Goal: Transaction & Acquisition: Subscribe to service/newsletter

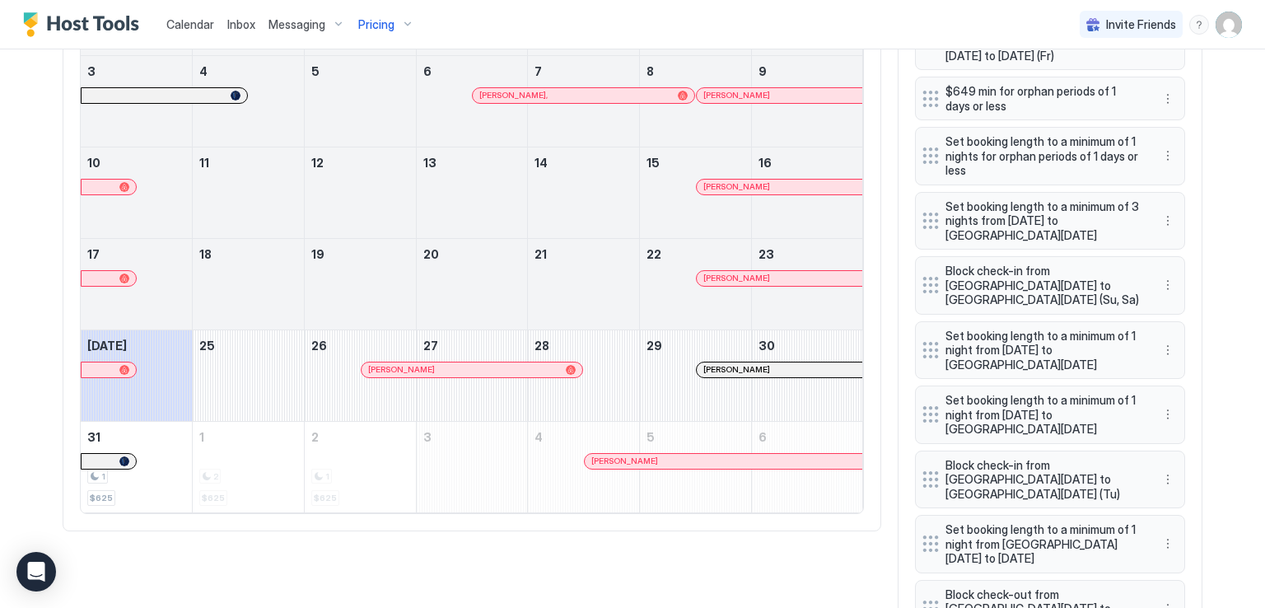
scroll to position [316, 949]
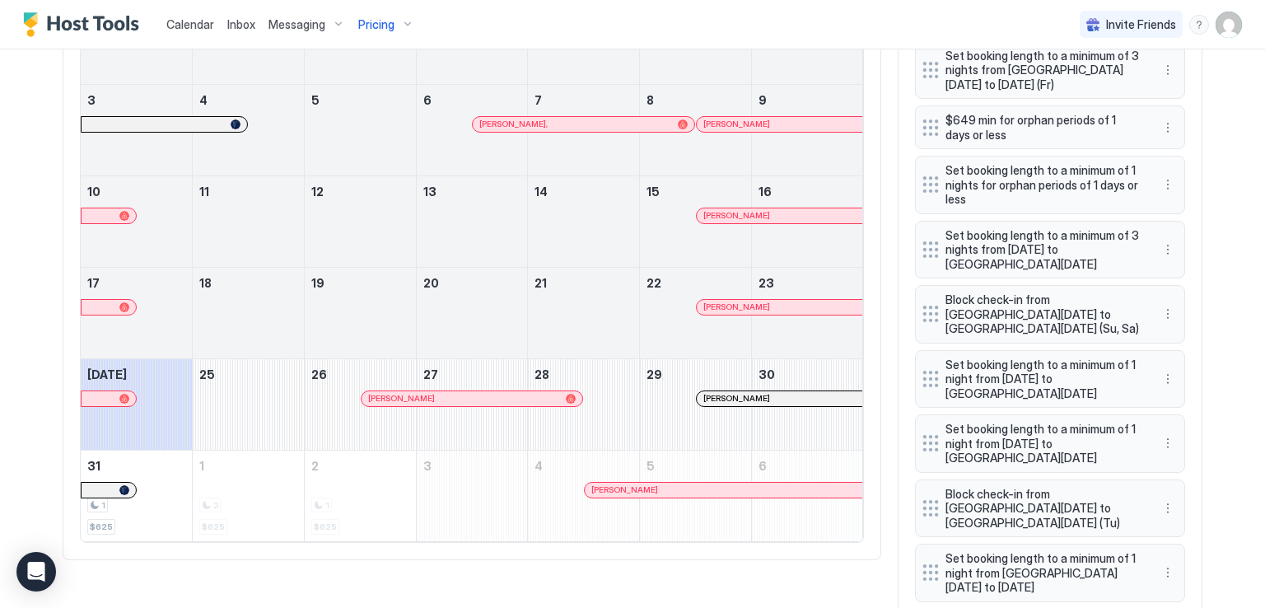
scroll to position [736, 0]
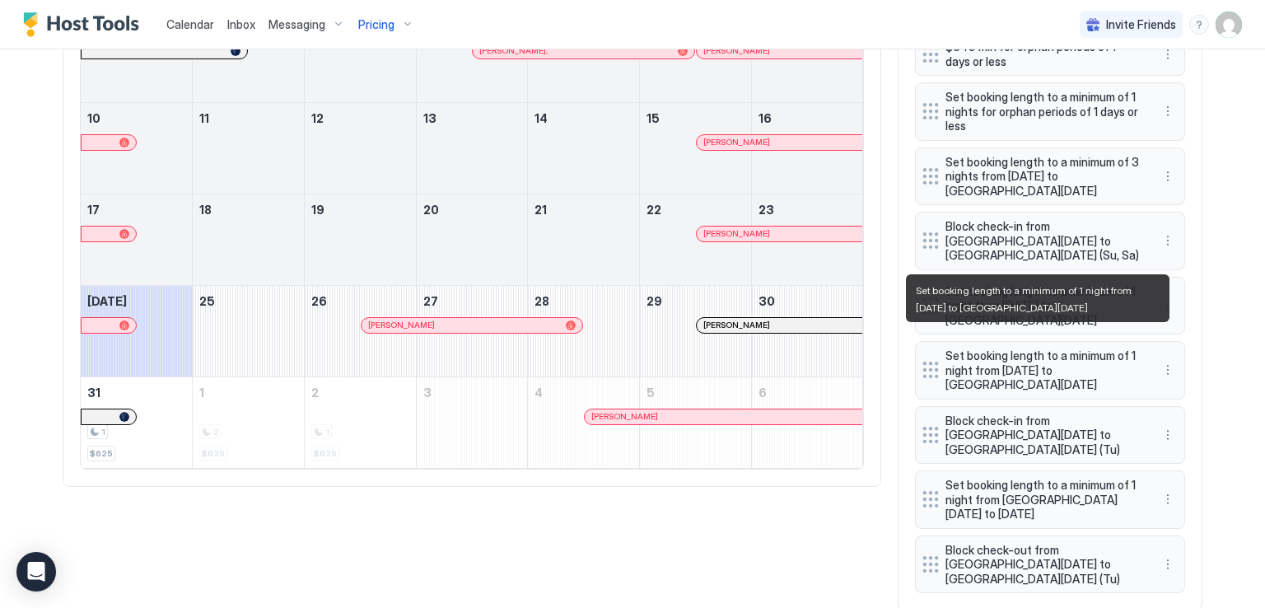
click at [1118, 365] on span "Set booking length to a minimum of 1 night from Sun, Aug 31st 2025 to Mon, Sep …" at bounding box center [1043, 370] width 196 height 44
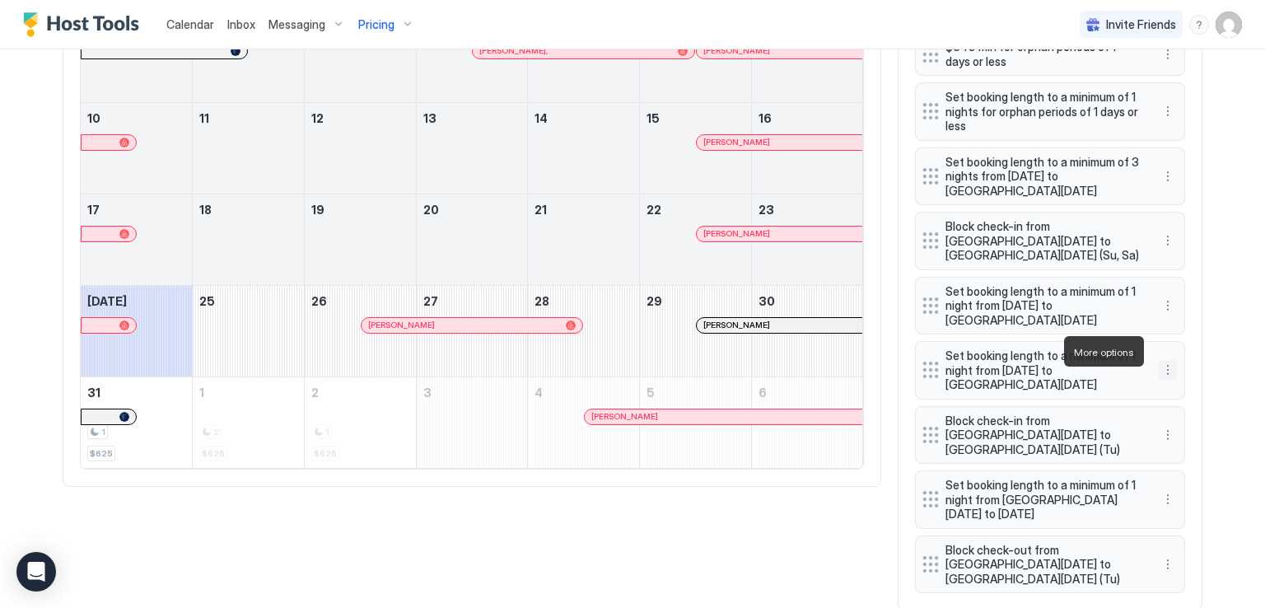
click at [1164, 360] on button "More options" at bounding box center [1168, 370] width 20 height 20
click at [1188, 422] on span "Delete" at bounding box center [1193, 427] width 30 height 12
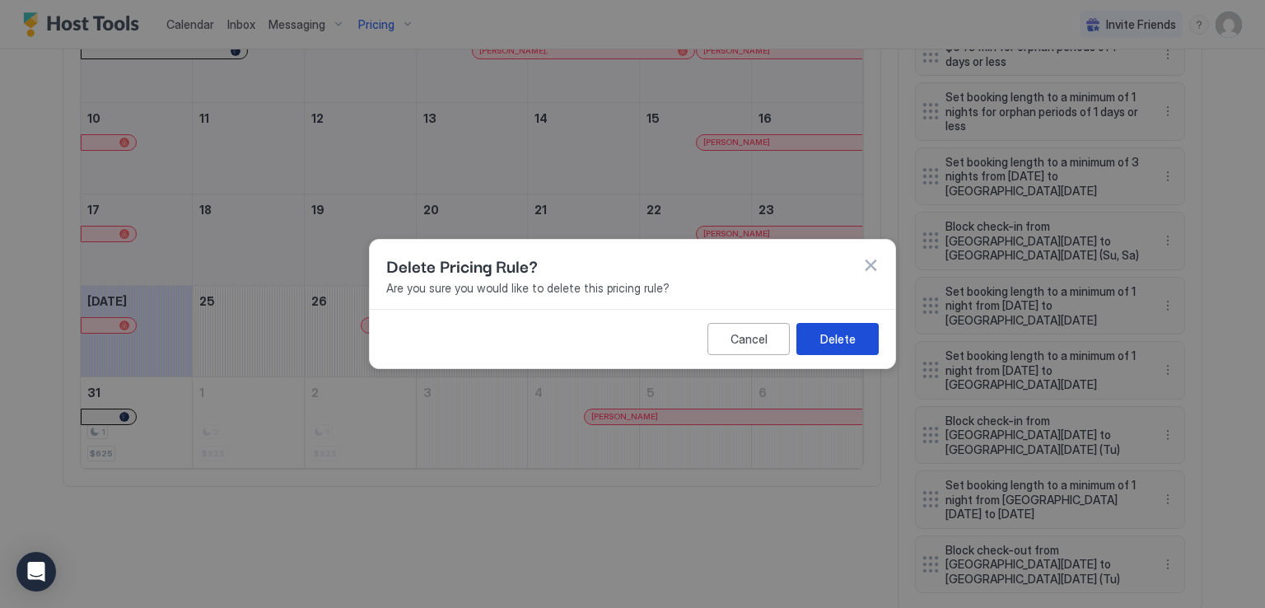
click at [832, 341] on div "Delete" at bounding box center [837, 338] width 35 height 17
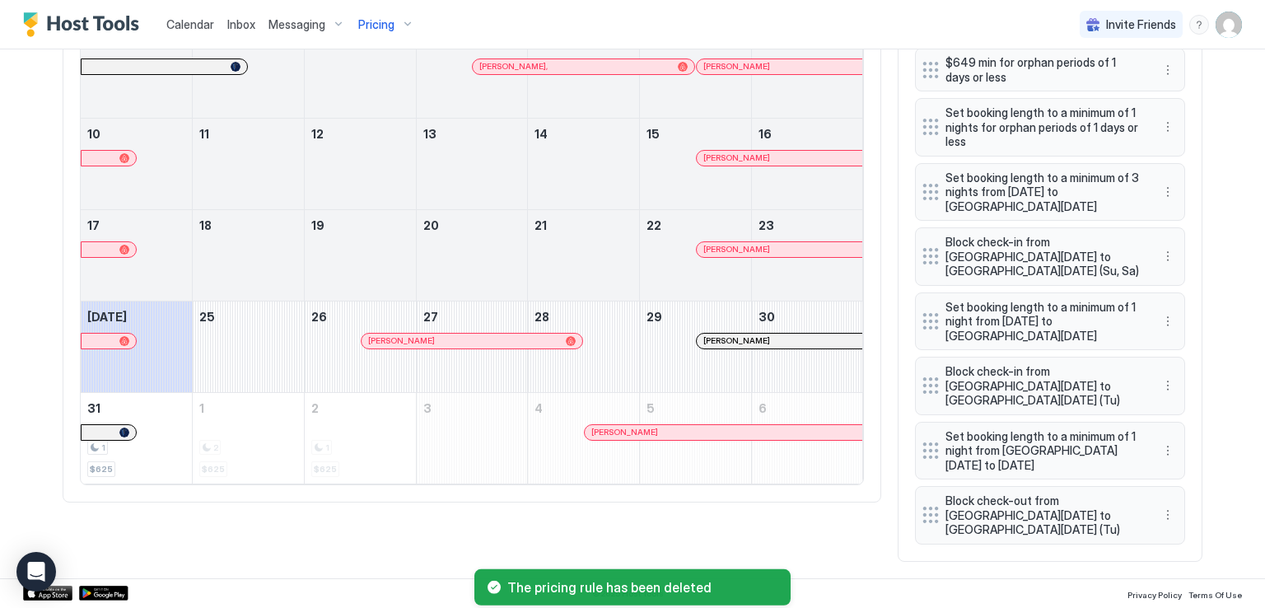
scroll to position [672, 0]
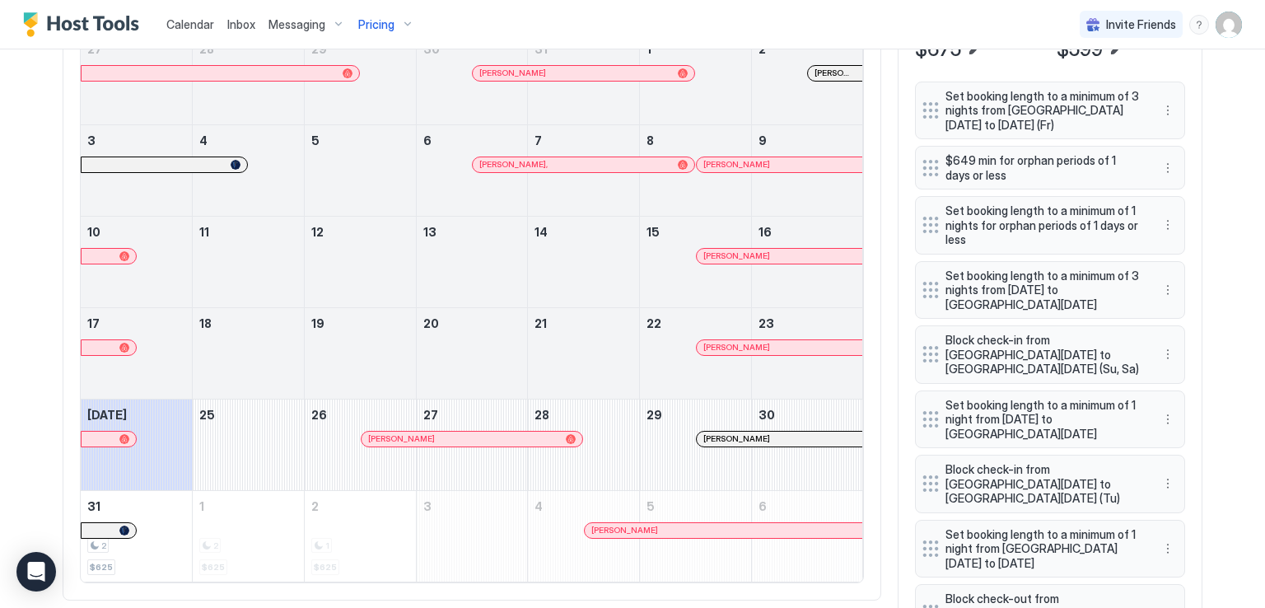
scroll to position [630, 0]
